Goal: Task Accomplishment & Management: Manage account settings

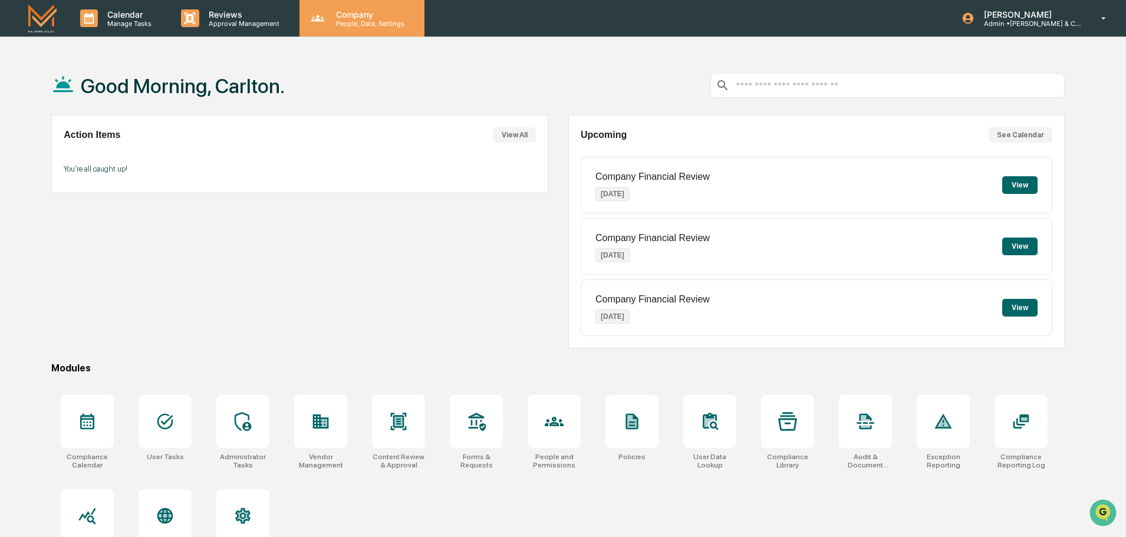
click at [335, 21] on p "People, Data, Settings" at bounding box center [369, 23] width 84 height 8
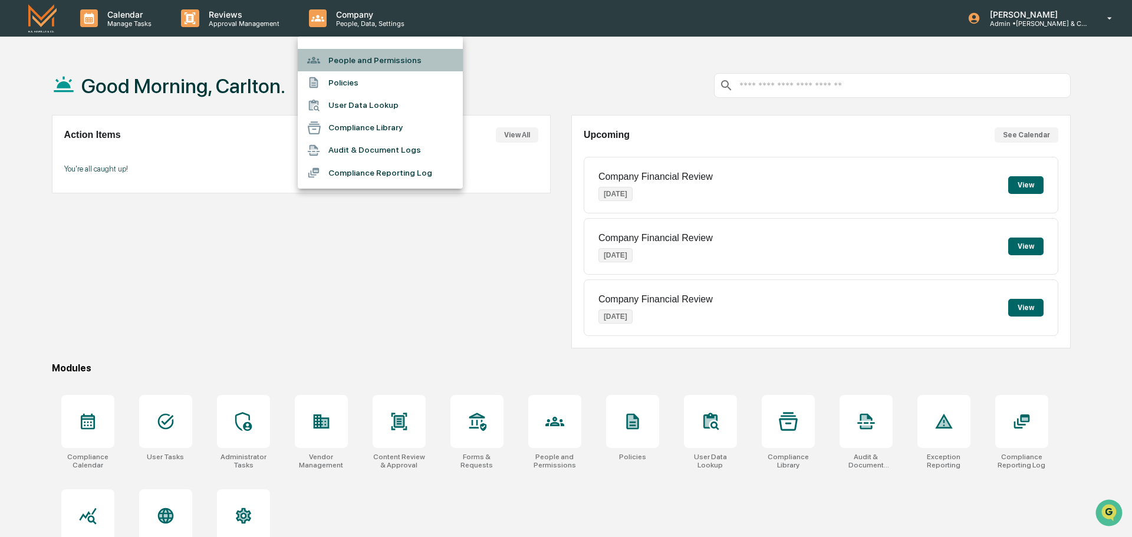
click at [343, 61] on li "People and Permissions" at bounding box center [380, 60] width 165 height 22
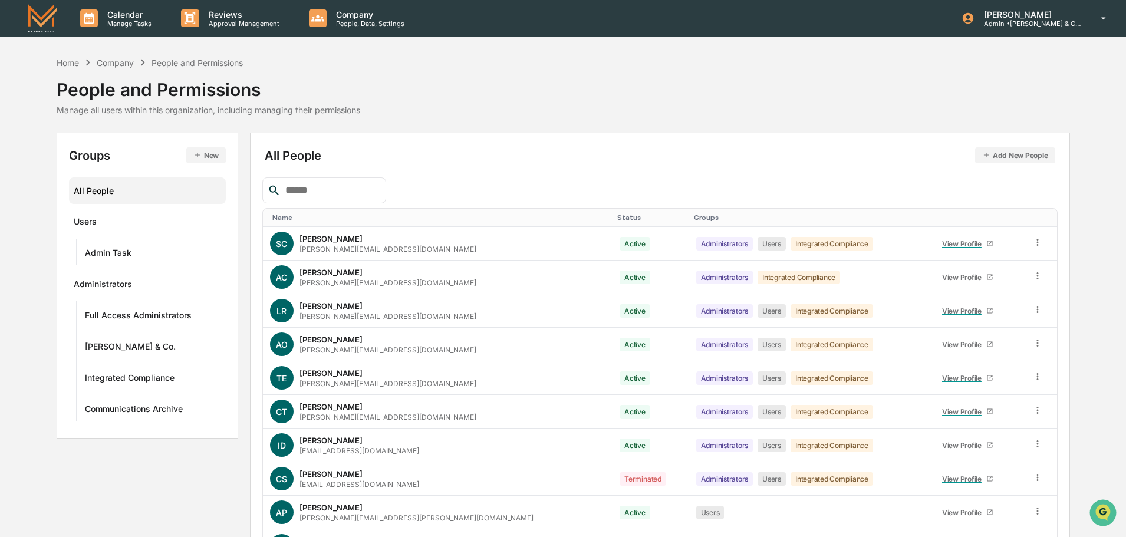
click at [334, 184] on input "text" at bounding box center [331, 190] width 100 height 15
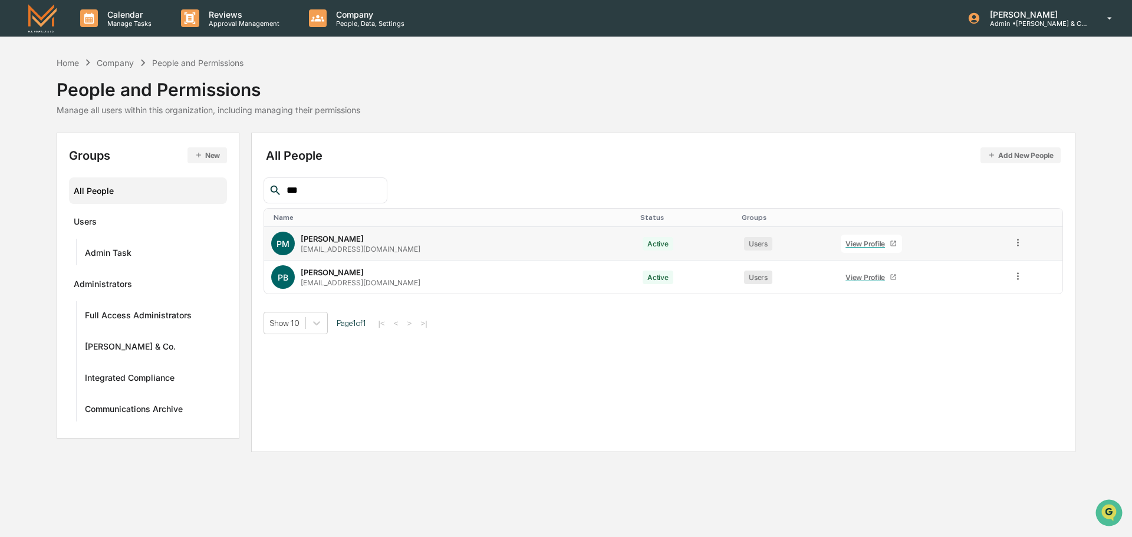
type input "***"
click at [861, 244] on div "View Profile" at bounding box center [867, 243] width 44 height 9
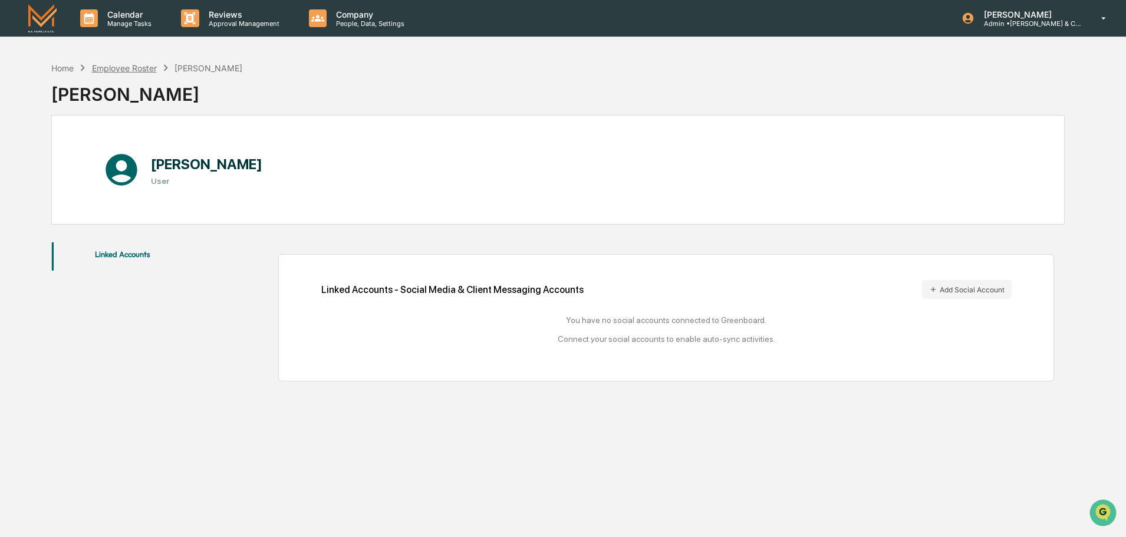
click at [113, 68] on div "Employee Roster" at bounding box center [124, 68] width 65 height 10
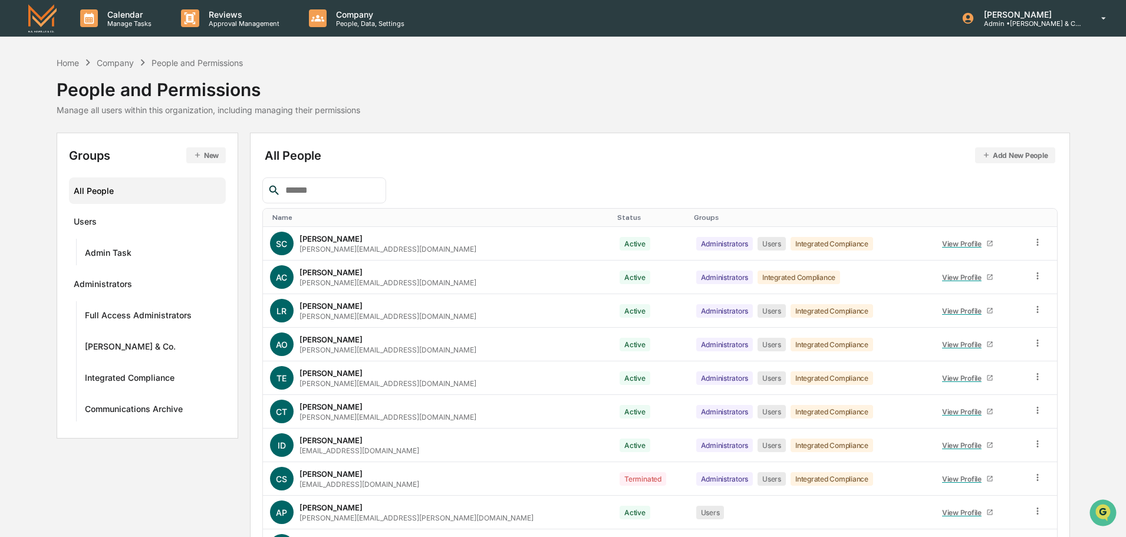
click at [335, 187] on input "text" at bounding box center [331, 190] width 100 height 15
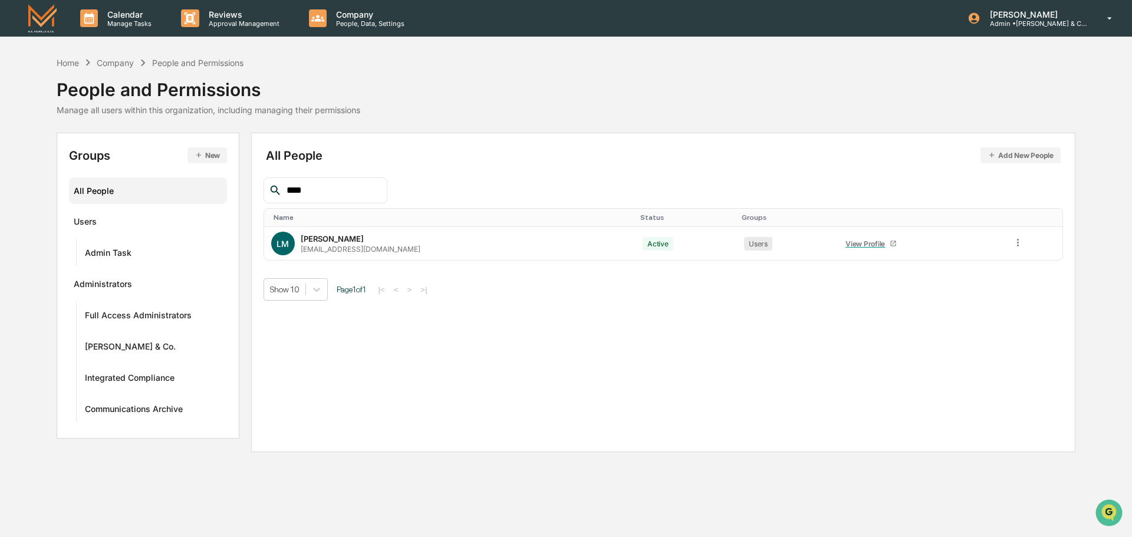
type input "****"
click at [1012, 242] on icon at bounding box center [1017, 242] width 11 height 11
click at [845, 240] on div "View Profile" at bounding box center [867, 243] width 44 height 9
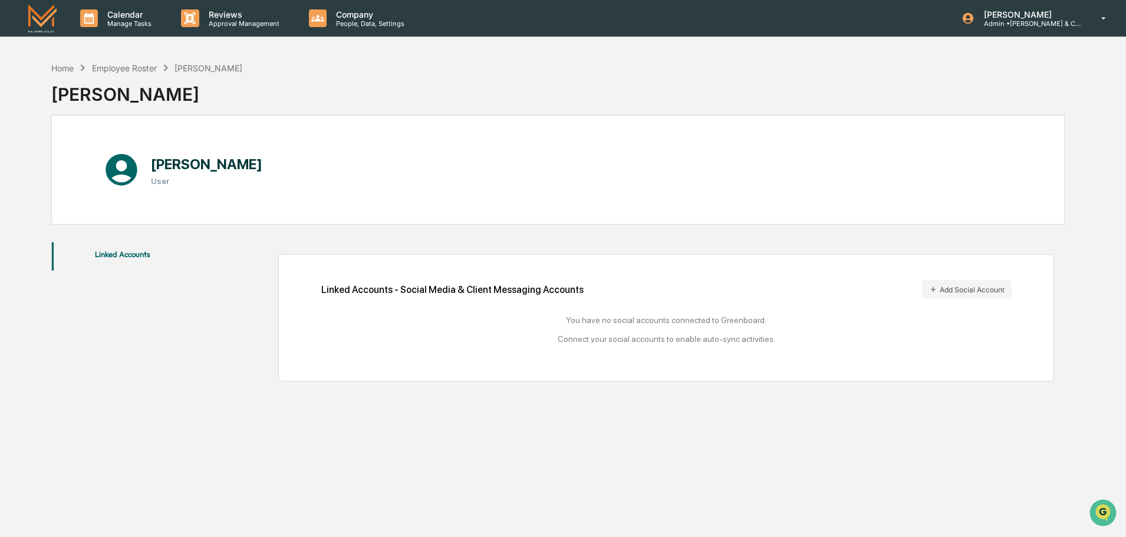
click at [126, 254] on button "Linked Accounts" at bounding box center [123, 256] width 142 height 28
click at [116, 70] on div "Employee Roster" at bounding box center [124, 68] width 65 height 10
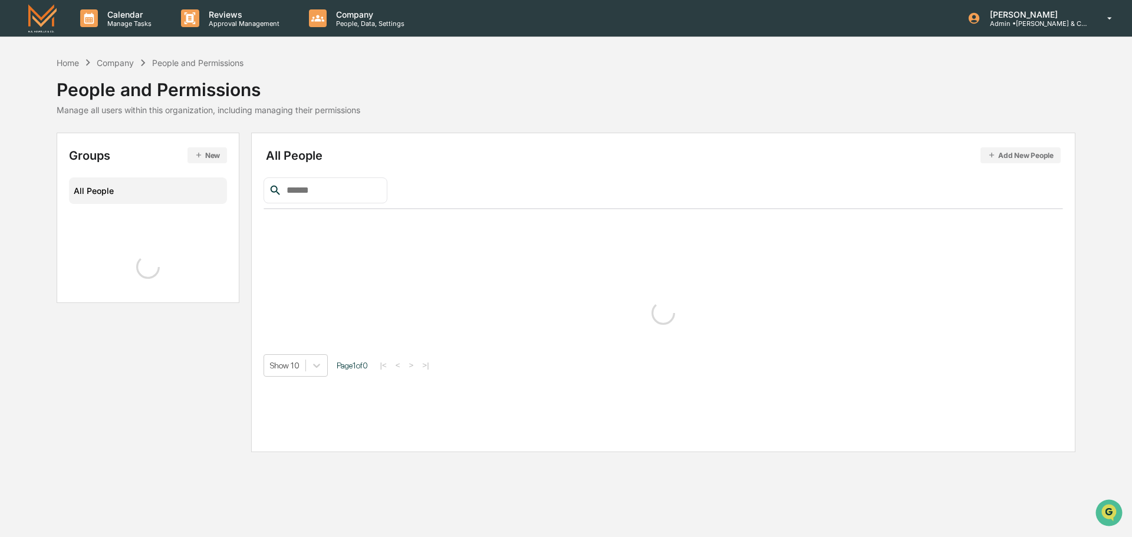
click at [348, 193] on input "text" at bounding box center [332, 190] width 100 height 15
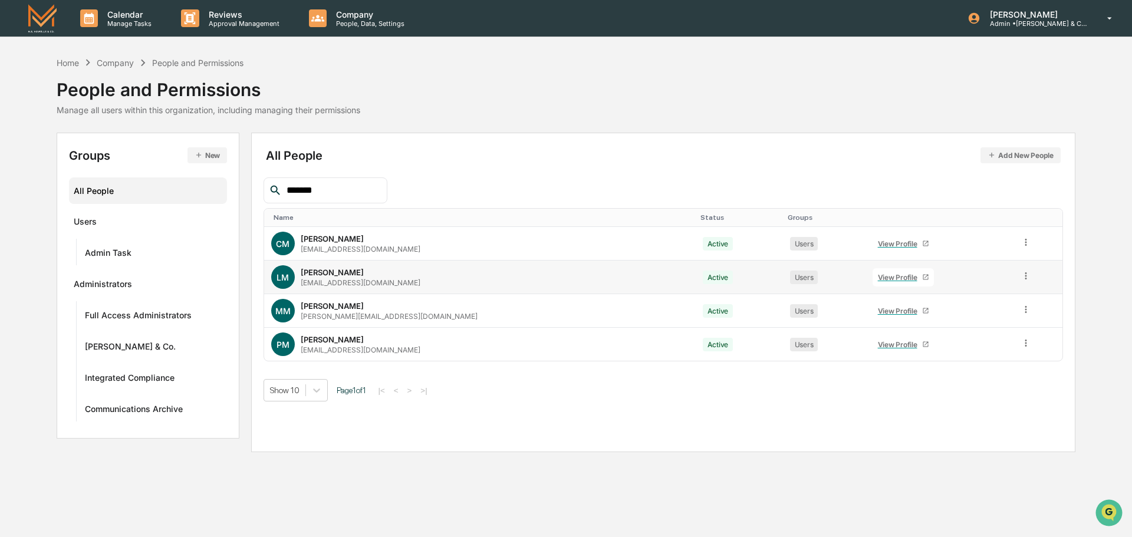
type input "*******"
click at [1021, 277] on icon at bounding box center [1026, 276] width 11 height 11
click at [840, 445] on div "All People Add New People ******* Name Status Groups CM [PERSON_NAME] [PERSON_N…" at bounding box center [663, 293] width 825 height 320
click at [1025, 344] on icon at bounding box center [1026, 343] width 2 height 7
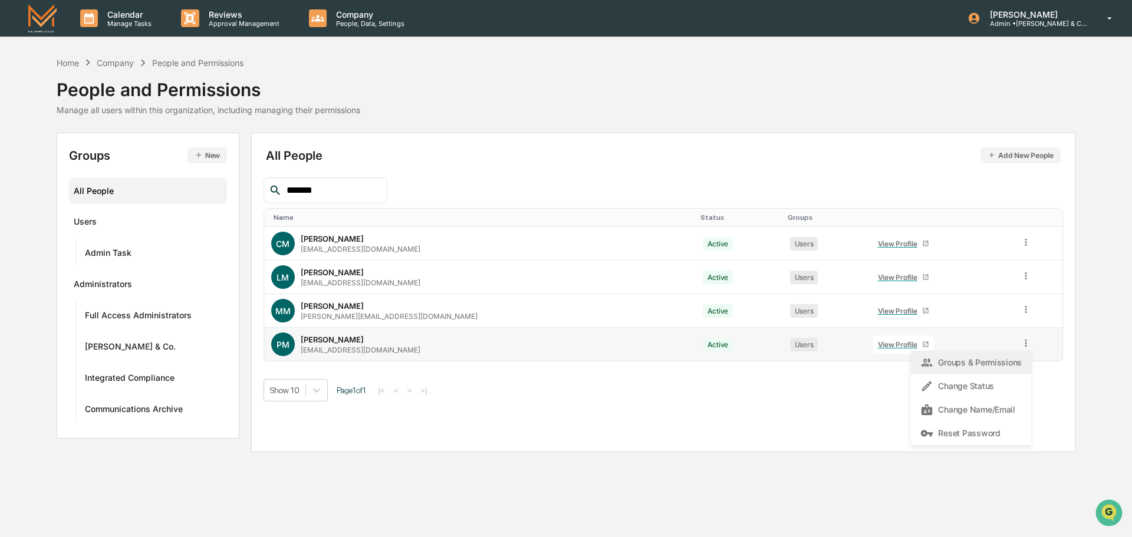
click at [972, 364] on div "Groups & Permissions" at bounding box center [970, 363] width 101 height 14
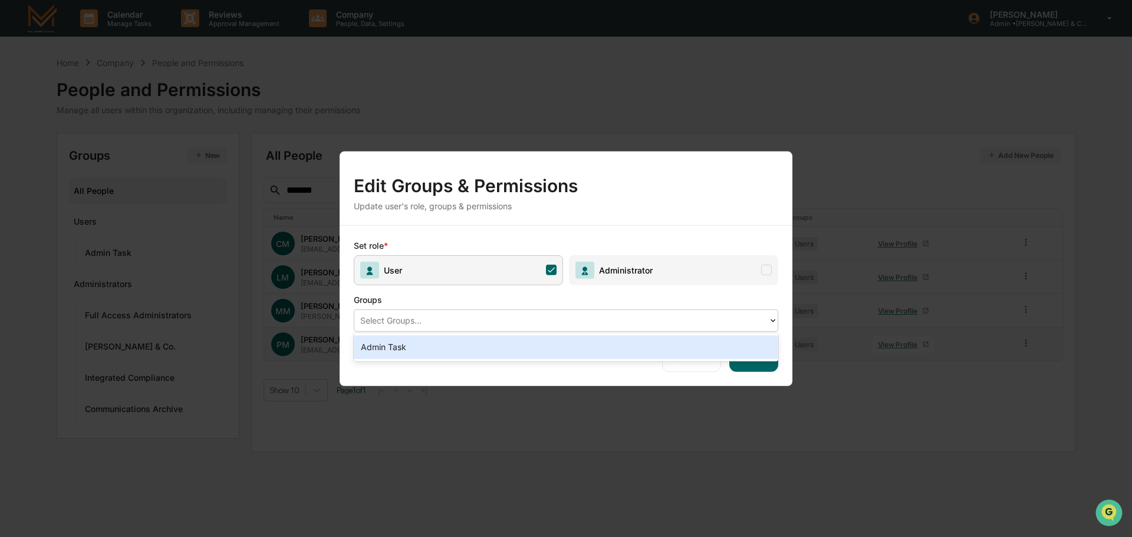
click at [769, 319] on icon at bounding box center [772, 319] width 9 height 9
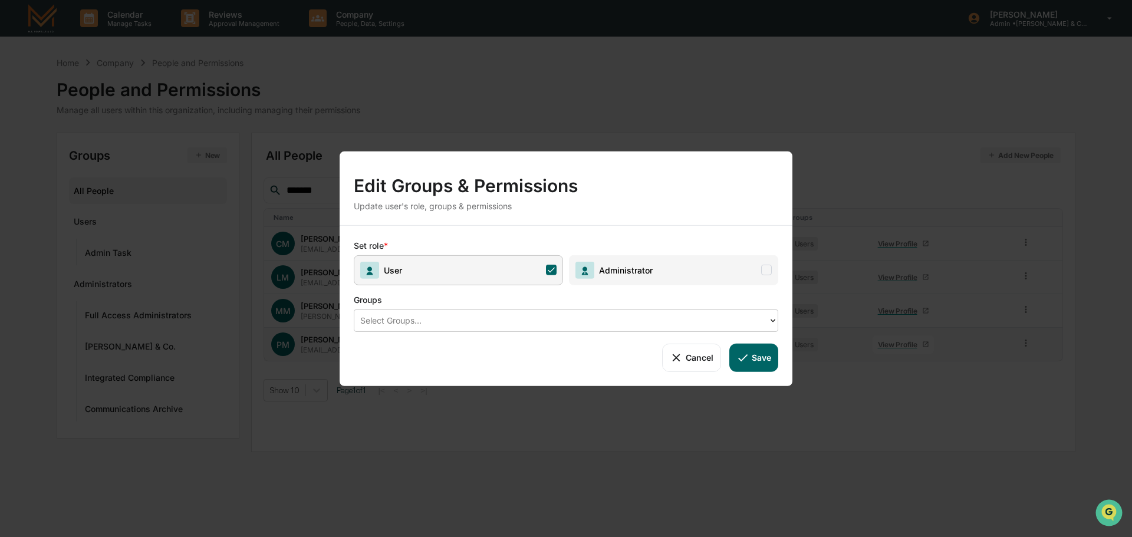
click at [769, 319] on icon at bounding box center [772, 319] width 9 height 9
click at [678, 358] on icon at bounding box center [677, 358] width 8 height 8
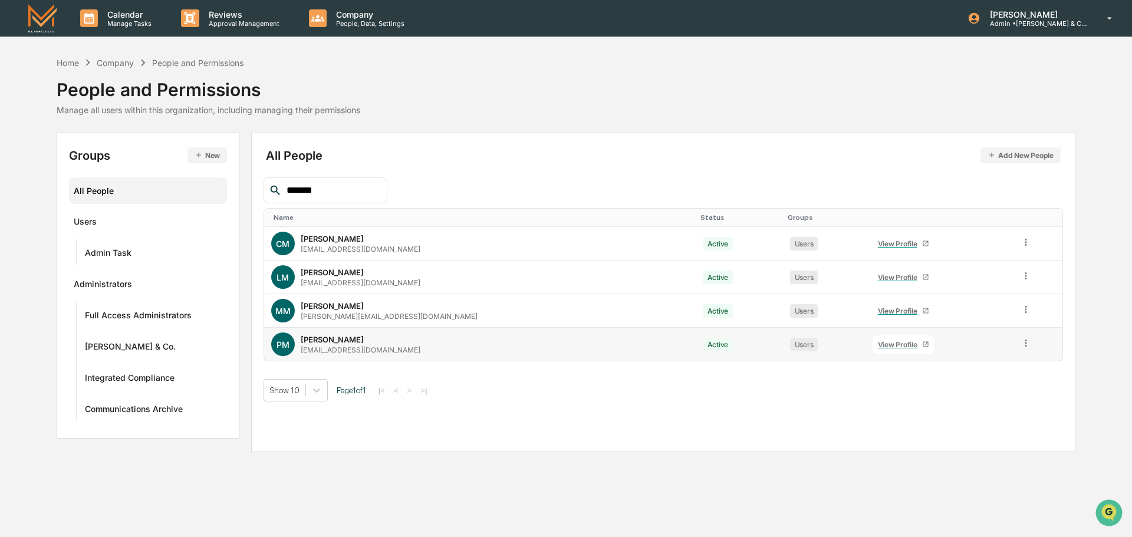
click at [1021, 344] on icon at bounding box center [1026, 343] width 11 height 11
click at [971, 386] on div "Change Status" at bounding box center [970, 386] width 101 height 14
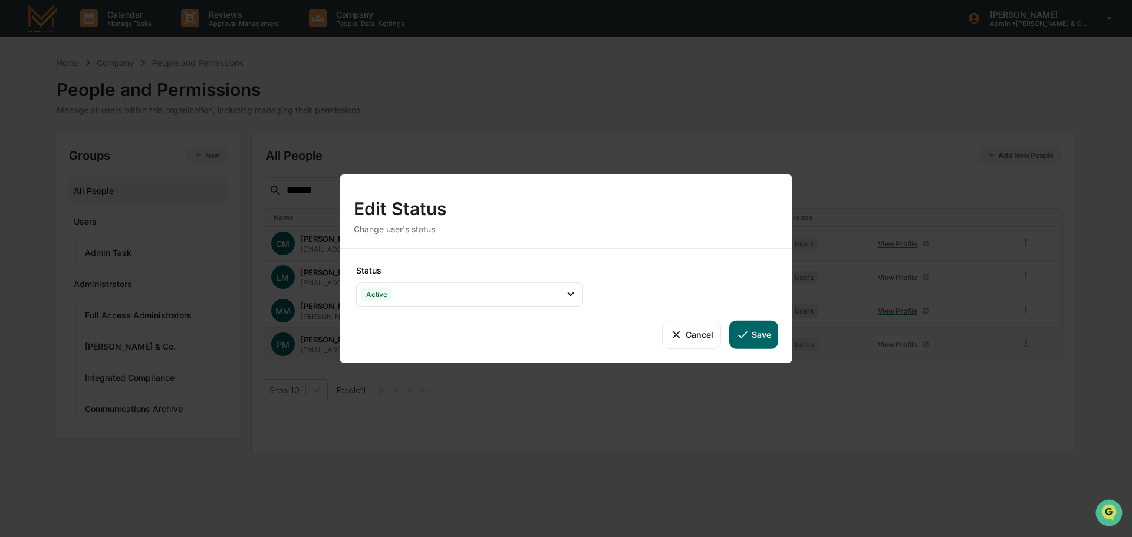
click at [685, 338] on button "Cancel" at bounding box center [691, 334] width 58 height 28
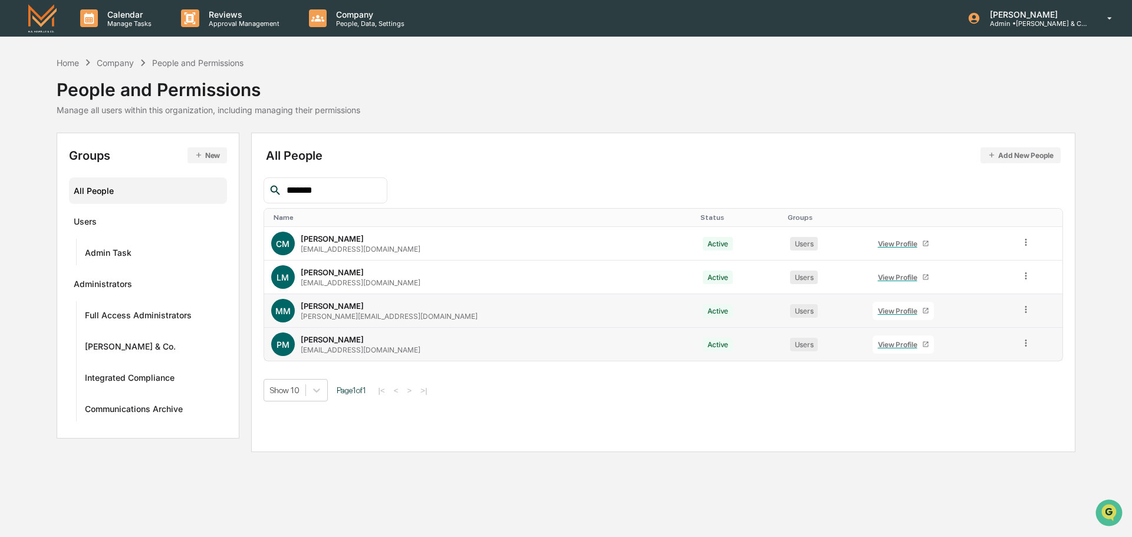
click at [316, 308] on div "[PERSON_NAME]" at bounding box center [332, 305] width 63 height 9
click at [284, 311] on span "MM" at bounding box center [282, 311] width 15 height 10
click at [878, 344] on div "View Profile" at bounding box center [900, 344] width 44 height 9
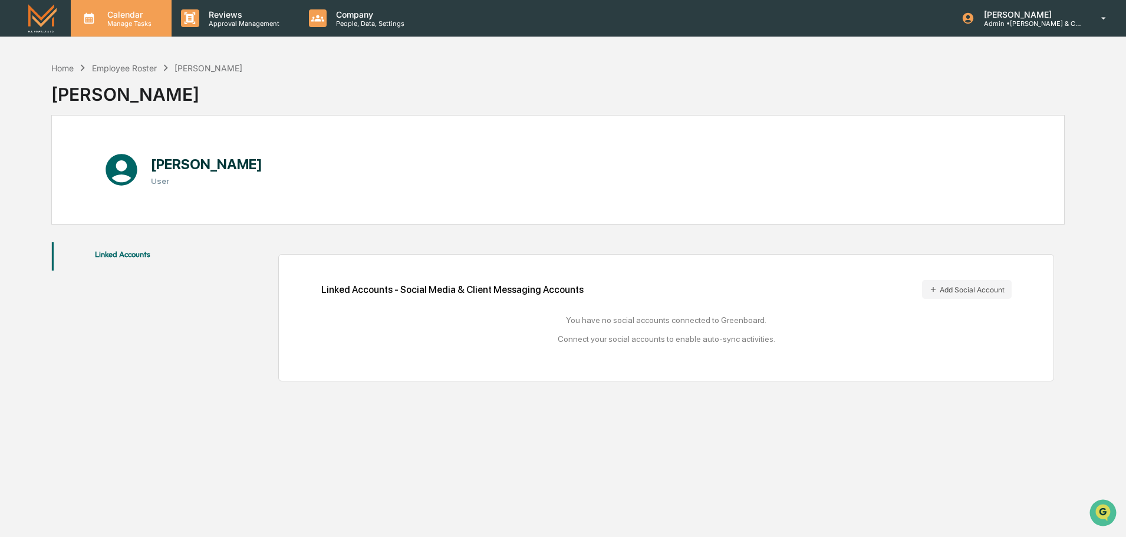
click at [128, 25] on p "Manage Tasks" at bounding box center [128, 23] width 60 height 8
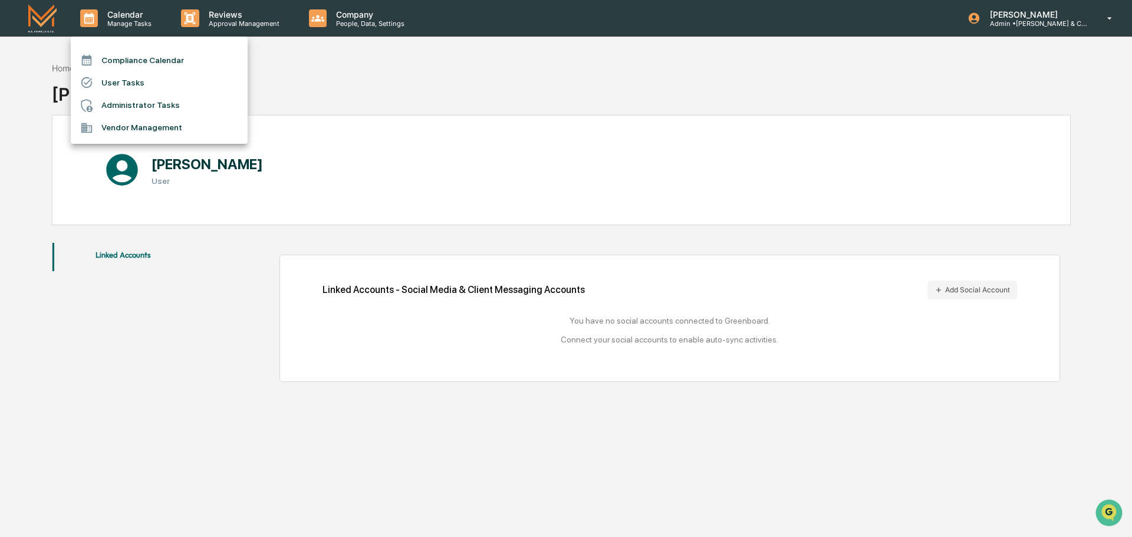
click at [124, 84] on li "User Tasks" at bounding box center [159, 82] width 177 height 22
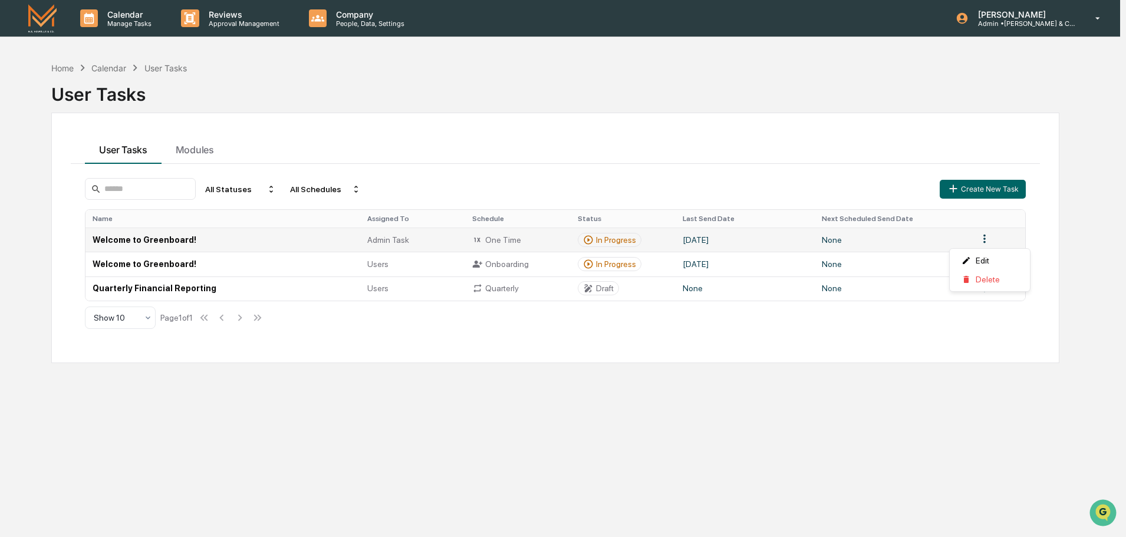
click at [989, 239] on html "Calendar Manage Tasks Reviews Approval Management Company People, Data, Setting…" at bounding box center [563, 268] width 1126 height 537
click at [989, 239] on html "Calendar Manage Tasks Reviews Approval Management Company People, Data, Setting…" at bounding box center [566, 268] width 1132 height 537
click at [216, 240] on td "Welcome to Greenboard!" at bounding box center [223, 240] width 277 height 24
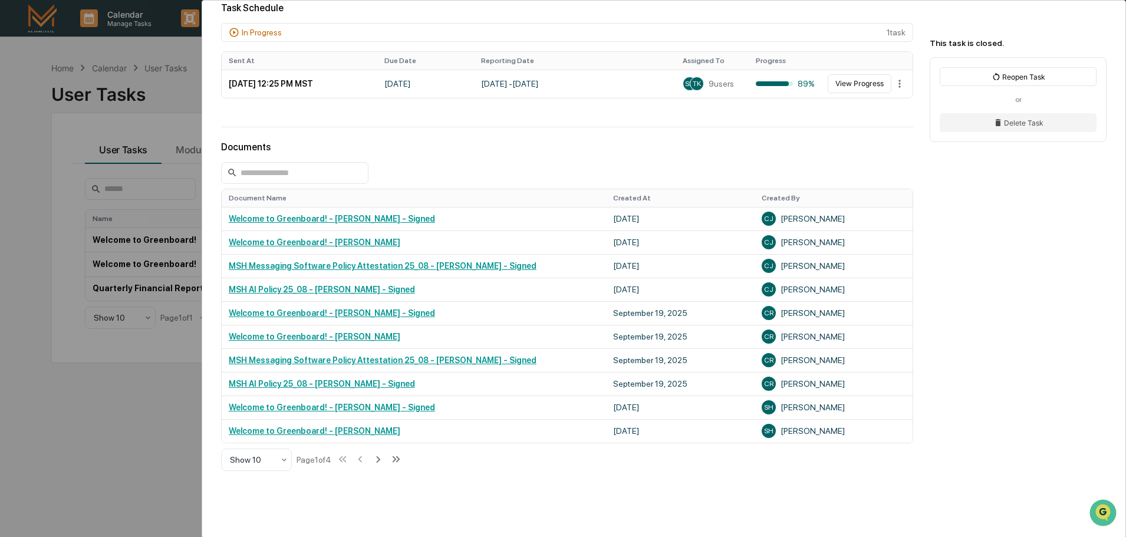
scroll to position [236, 0]
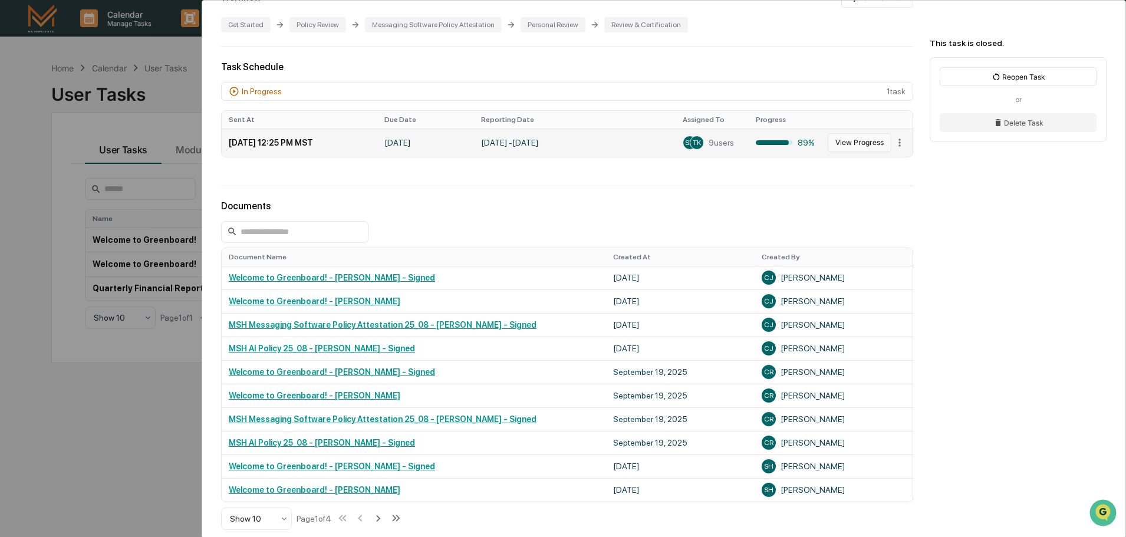
click at [862, 144] on button "View Progress" at bounding box center [860, 142] width 64 height 19
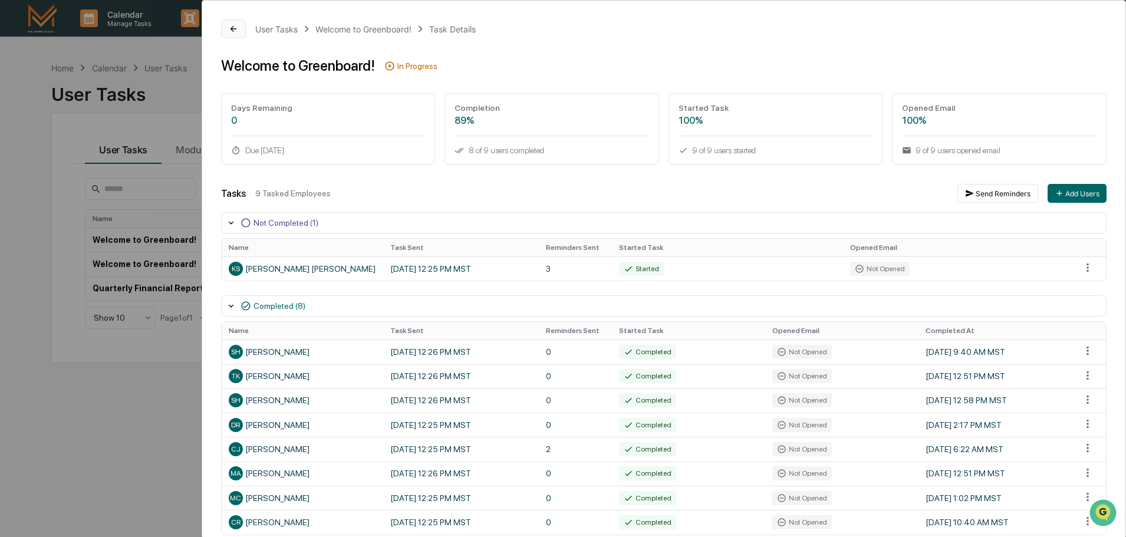
click at [229, 29] on button at bounding box center [233, 28] width 25 height 19
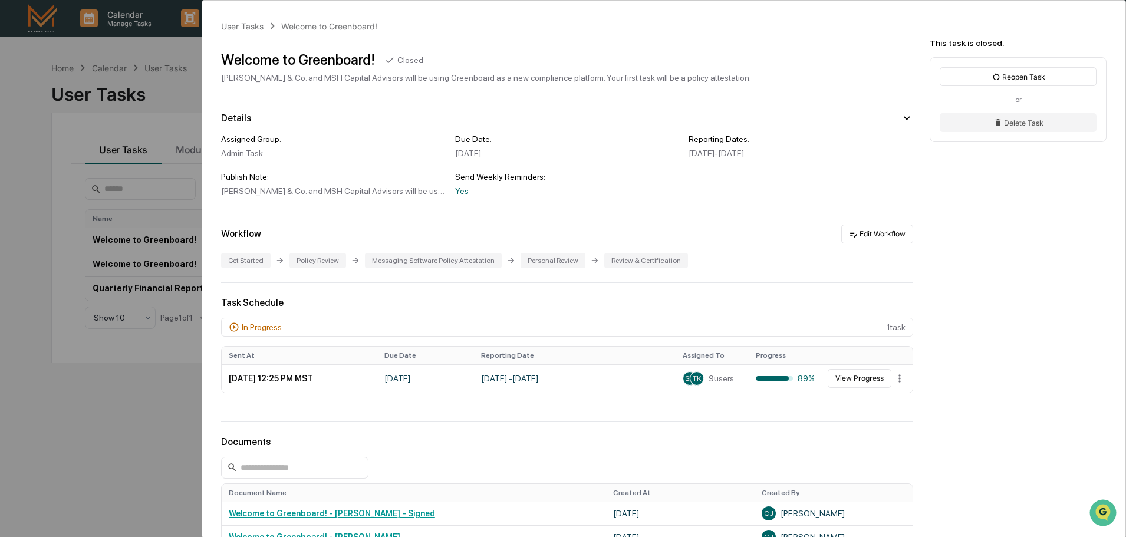
click at [187, 58] on div "User Tasks Welcome to Greenboard! Welcome to Greenboard! Closed [PERSON_NAME] &…" at bounding box center [563, 268] width 1126 height 537
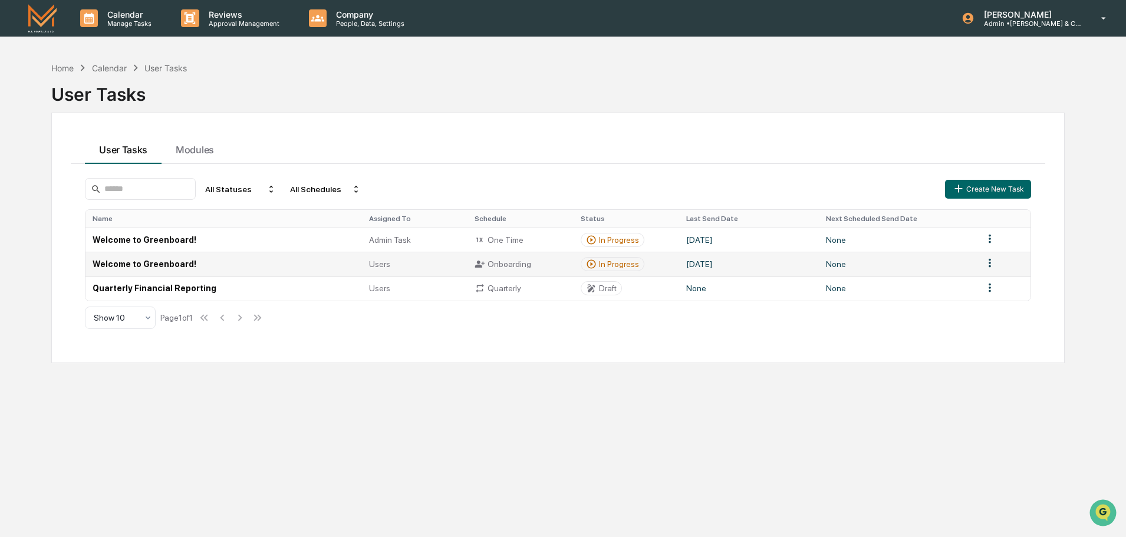
click at [593, 262] on icon at bounding box center [591, 264] width 11 height 11
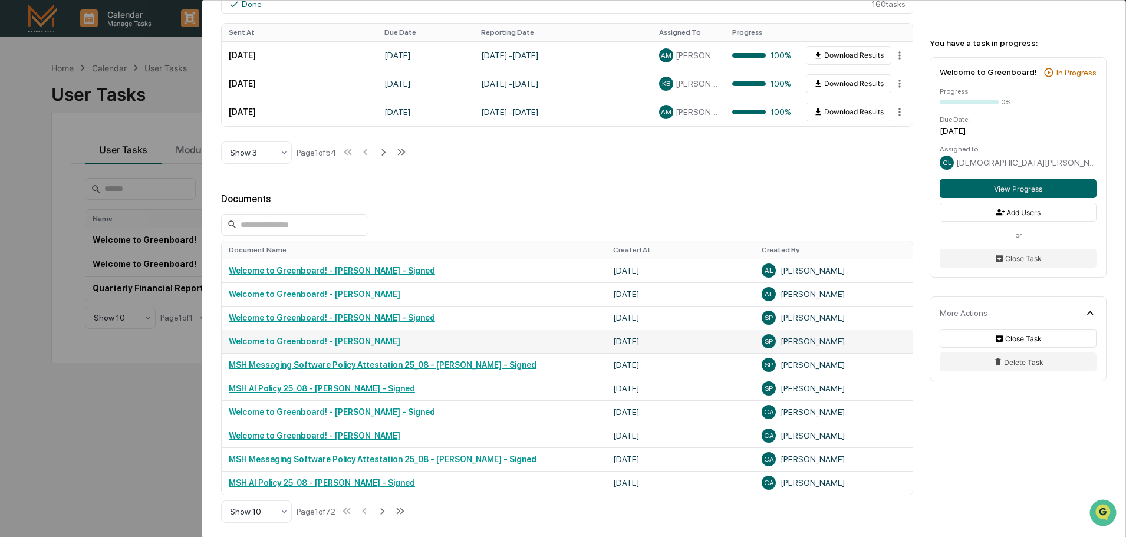
scroll to position [590, 0]
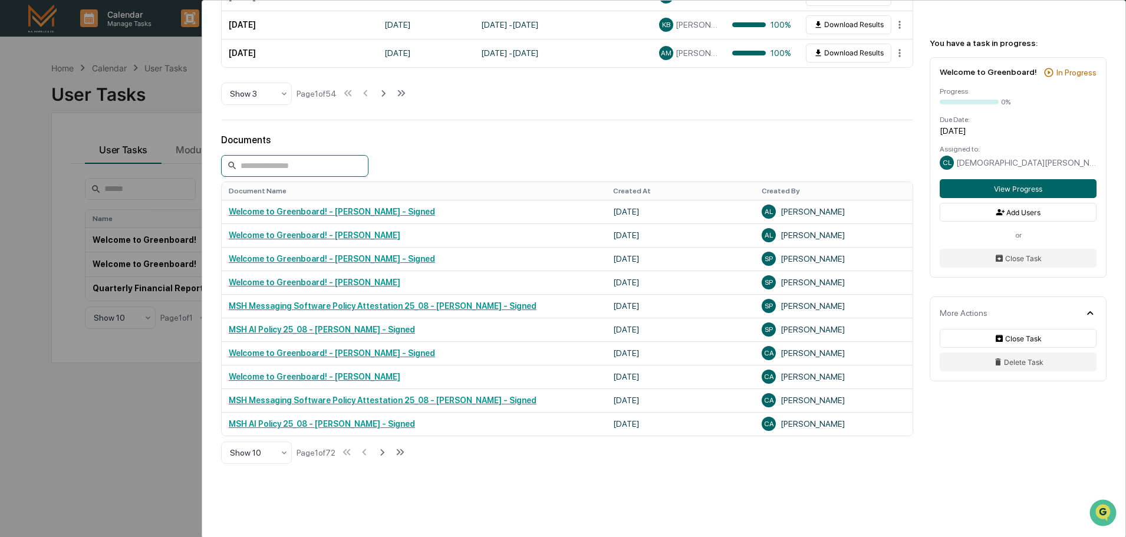
click at [317, 170] on input at bounding box center [294, 166] width 147 height 22
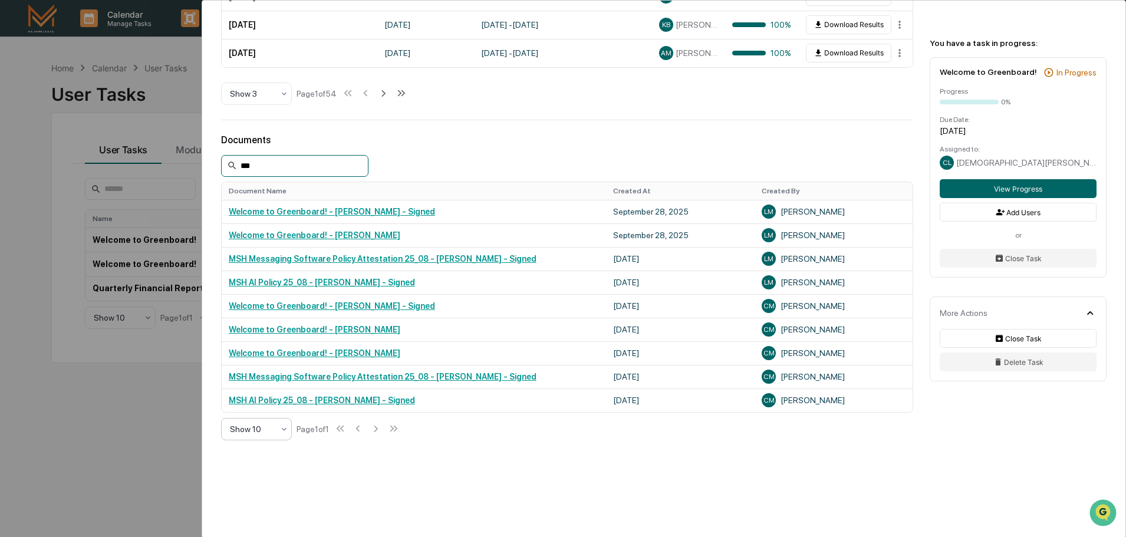
type input "***"
click at [286, 430] on icon at bounding box center [283, 429] width 9 height 9
click at [252, 511] on div "Show 25" at bounding box center [257, 505] width 70 height 24
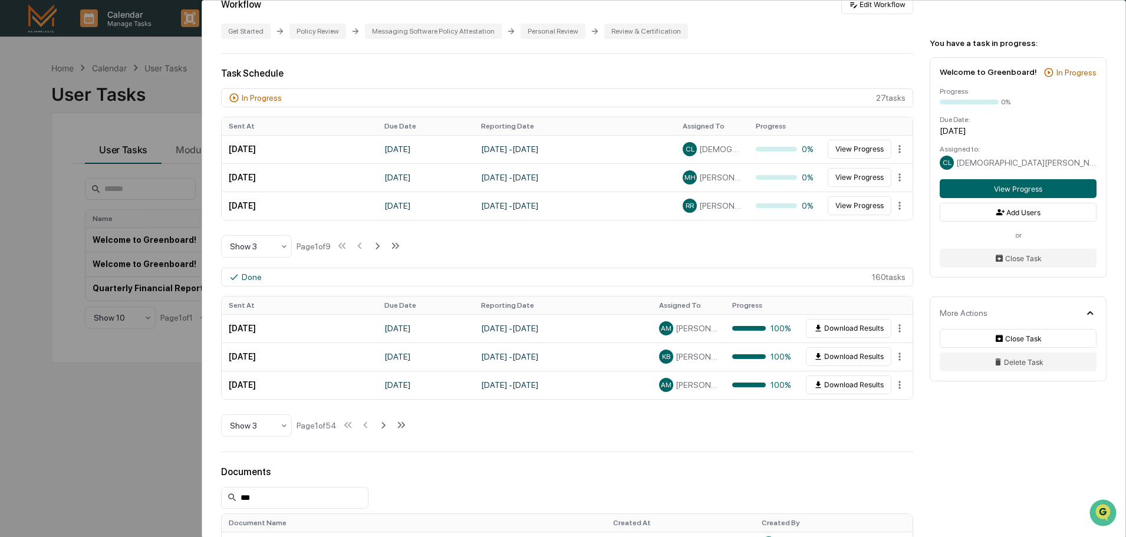
scroll to position [199, 0]
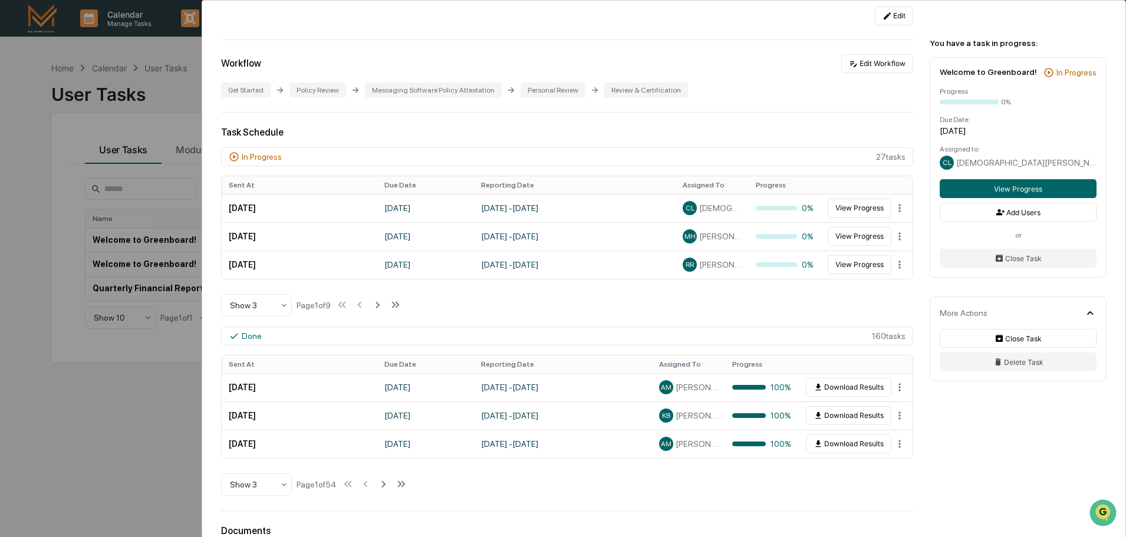
click at [356, 129] on div "Task Schedule" at bounding box center [567, 132] width 692 height 11
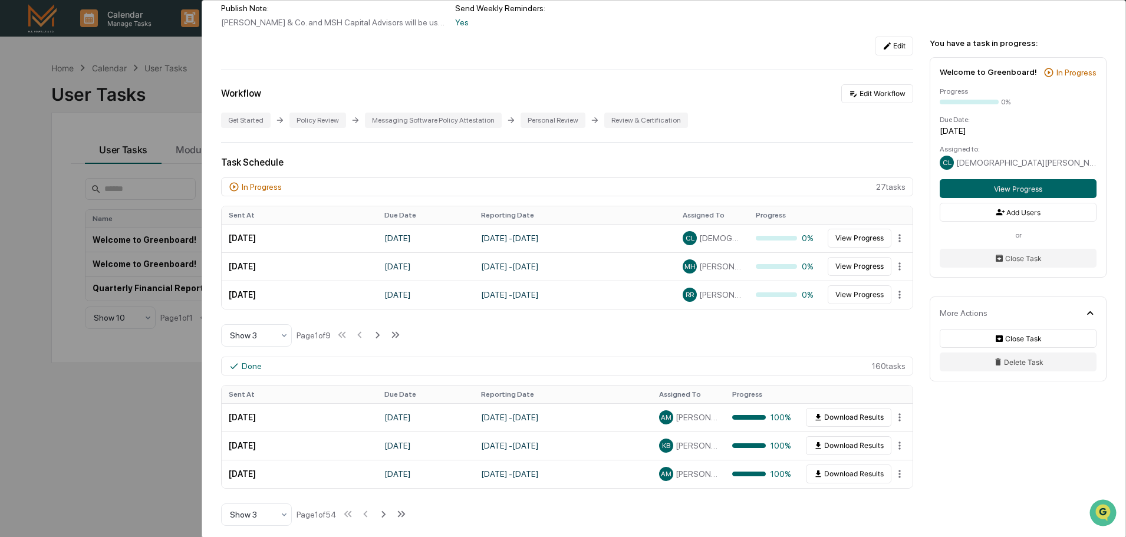
scroll to position [140, 0]
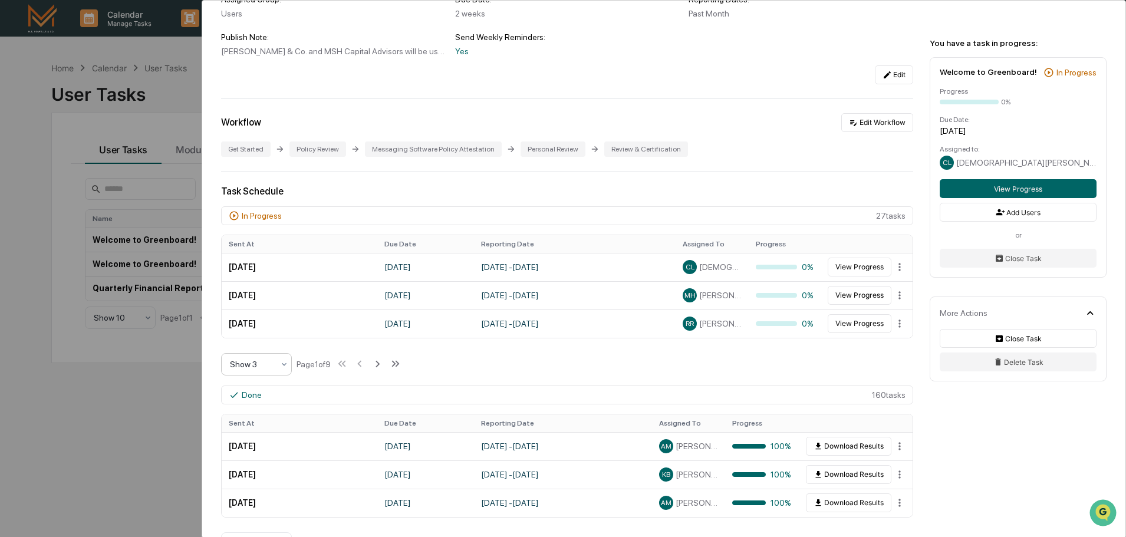
click at [284, 363] on icon at bounding box center [283, 364] width 9 height 9
click at [262, 437] on div "Show 10" at bounding box center [257, 440] width 70 height 24
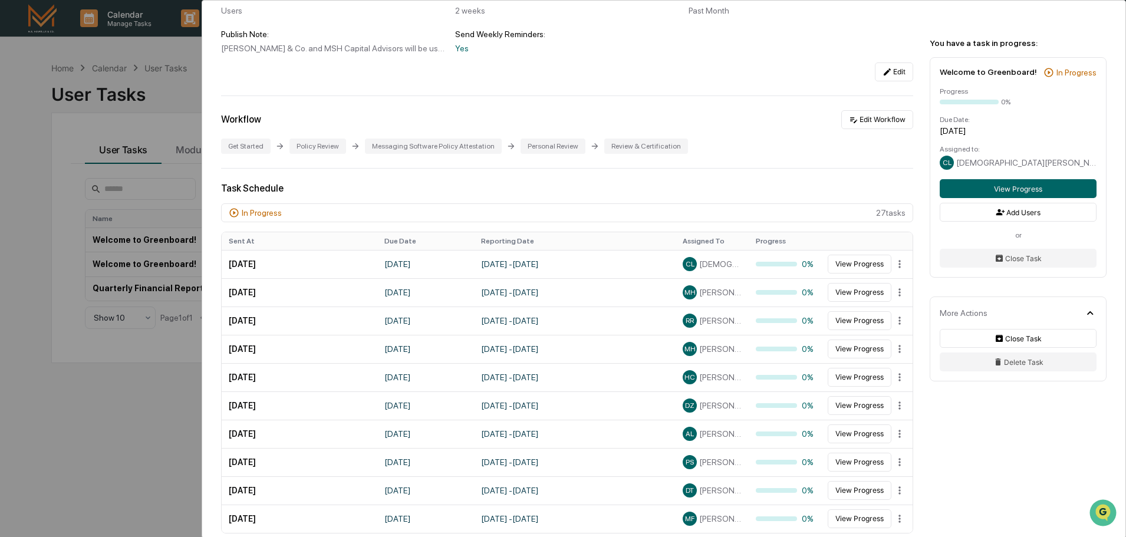
scroll to position [0, 0]
